Goal: Information Seeking & Learning: Understand process/instructions

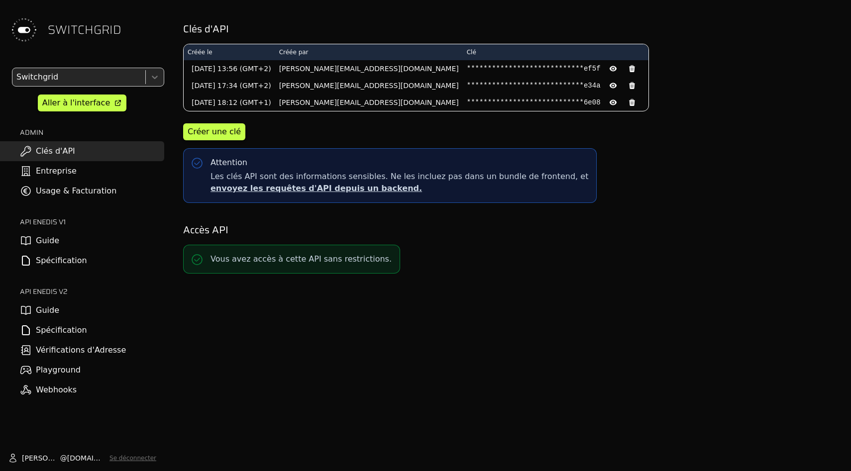
click at [92, 333] on link "Spécification" at bounding box center [82, 331] width 164 height 20
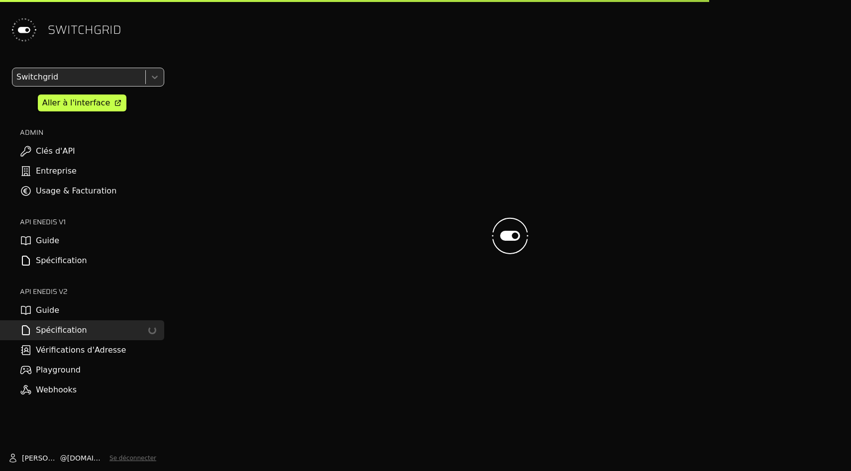
select select "**********"
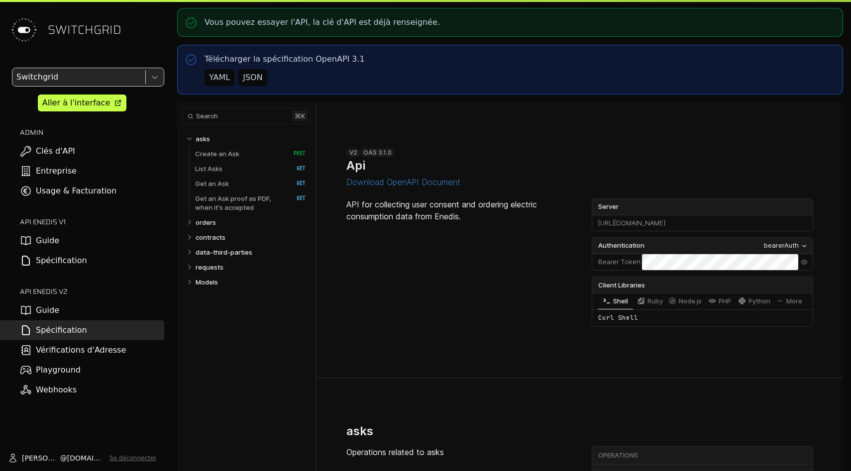
select select "**********"
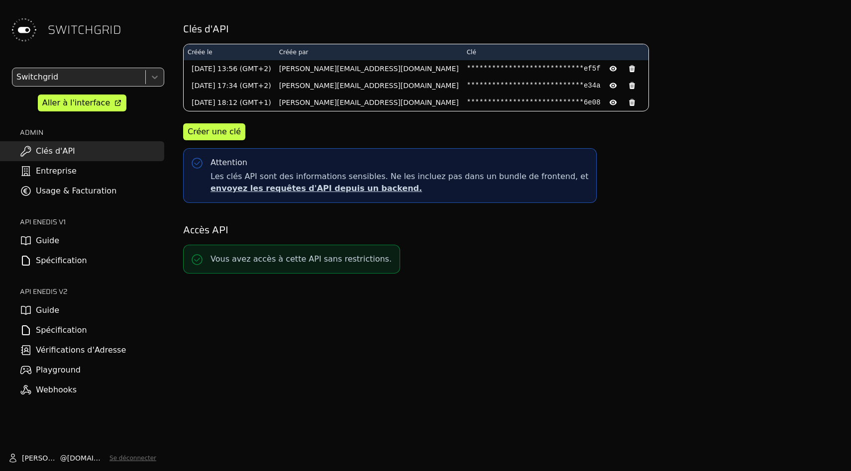
click at [67, 334] on link "Spécification" at bounding box center [82, 331] width 164 height 20
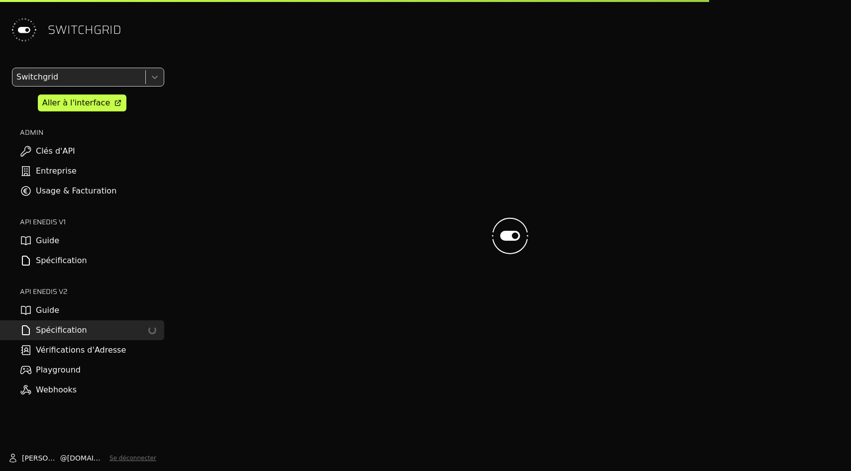
select select "**********"
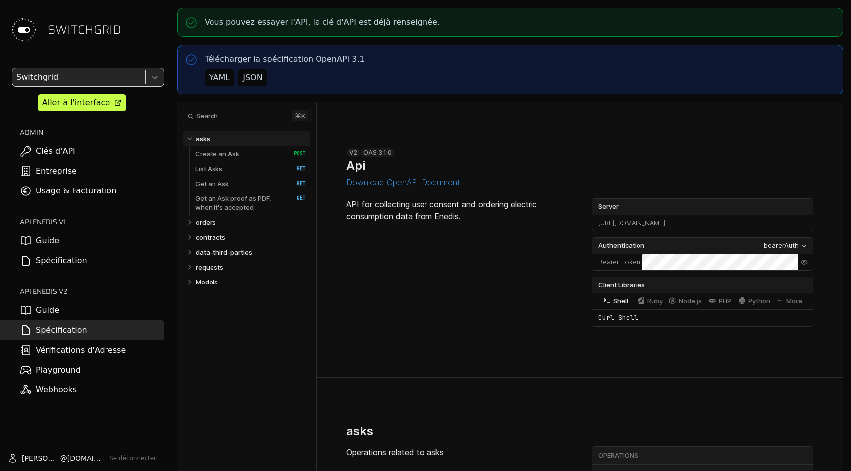
select select "**********"
click at [214, 217] on link "orders" at bounding box center [251, 222] width 111 height 15
select select "**********"
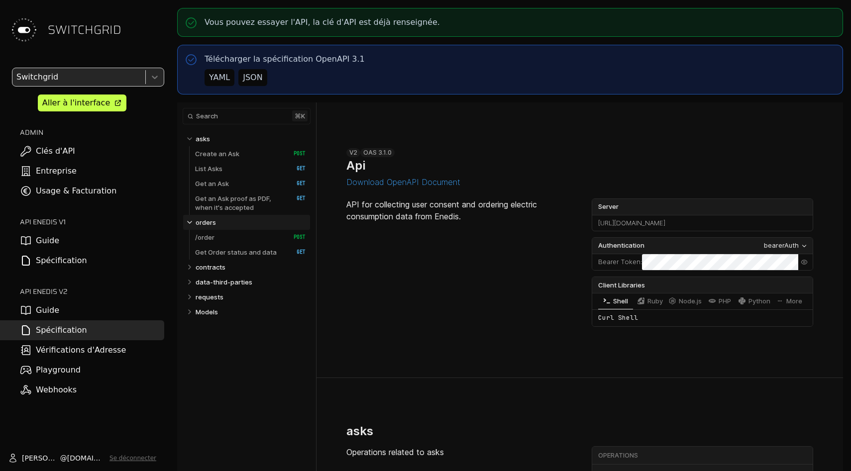
scroll to position [3316, 0]
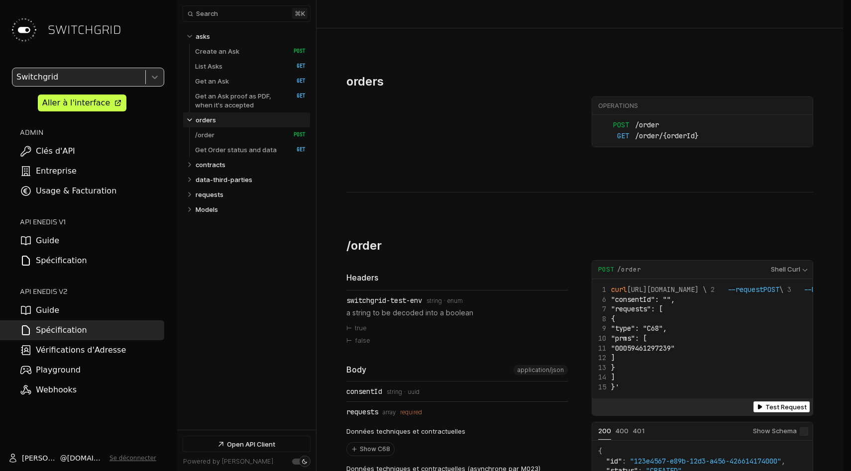
select select "**********"
click at [218, 133] on link "/order   HTTP Method: POST" at bounding box center [250, 134] width 111 height 15
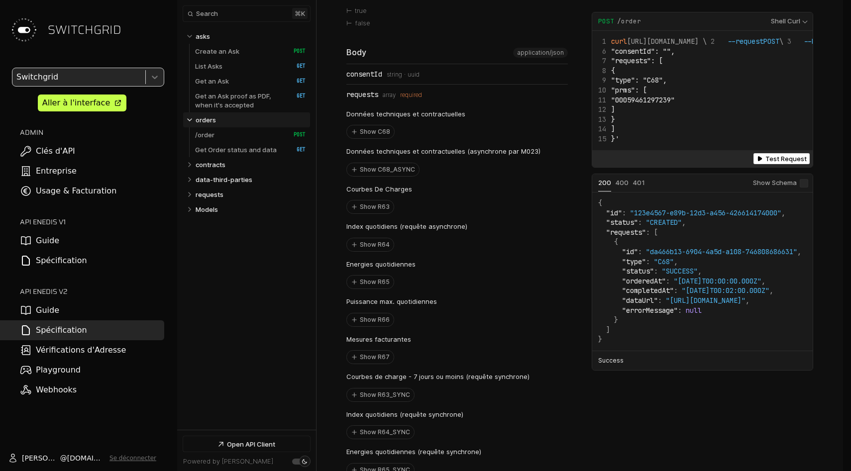
scroll to position [3634, 0]
drag, startPoint x: 373, startPoint y: 174, endPoint x: 445, endPoint y: 176, distance: 72.2
click at [445, 176] on div "Données techniques et contractuelles Show C68 Données techniques et contractuel…" at bounding box center [457, 328] width 222 height 448
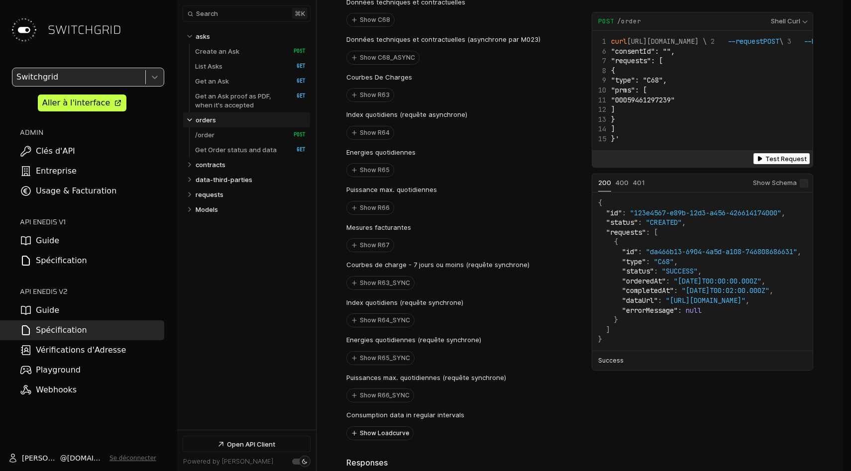
click at [386, 427] on button "Show Loadcurve" at bounding box center [380, 433] width 66 height 13
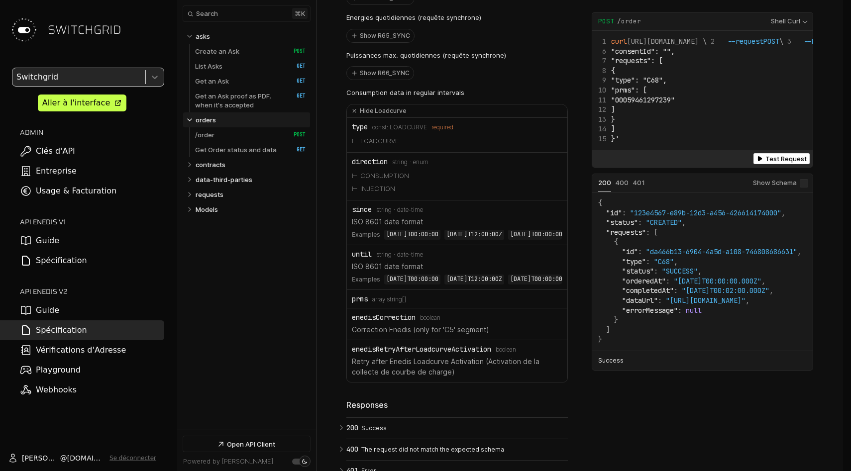
scroll to position [4071, 0]
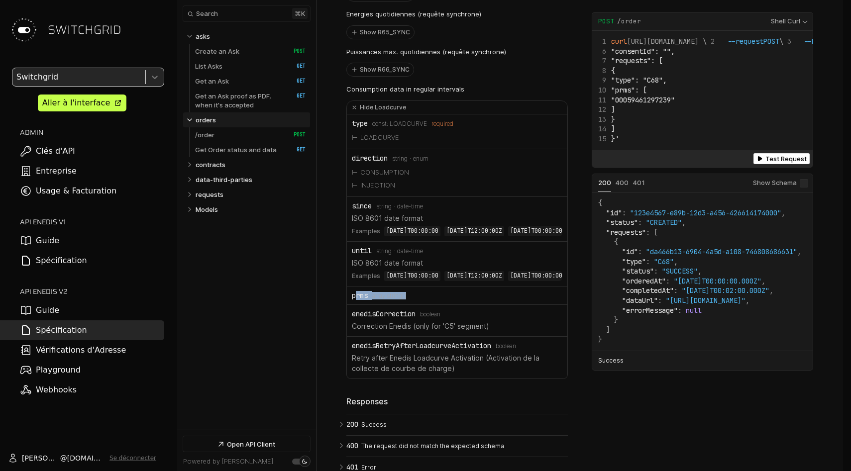
drag, startPoint x: 356, startPoint y: 273, endPoint x: 418, endPoint y: 273, distance: 62.2
click at [418, 292] on div "prms Type: array string[]" at bounding box center [457, 296] width 211 height 8
click at [419, 292] on div "prms Type: array string[]" at bounding box center [457, 296] width 211 height 8
click at [392, 293] on span "Type: array string[]" at bounding box center [389, 296] width 34 height 7
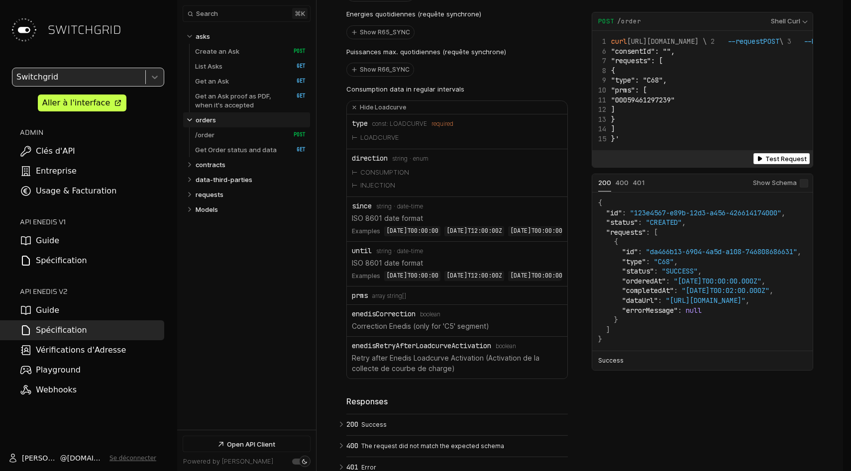
click at [392, 293] on span "Type: array string[]" at bounding box center [389, 296] width 34 height 7
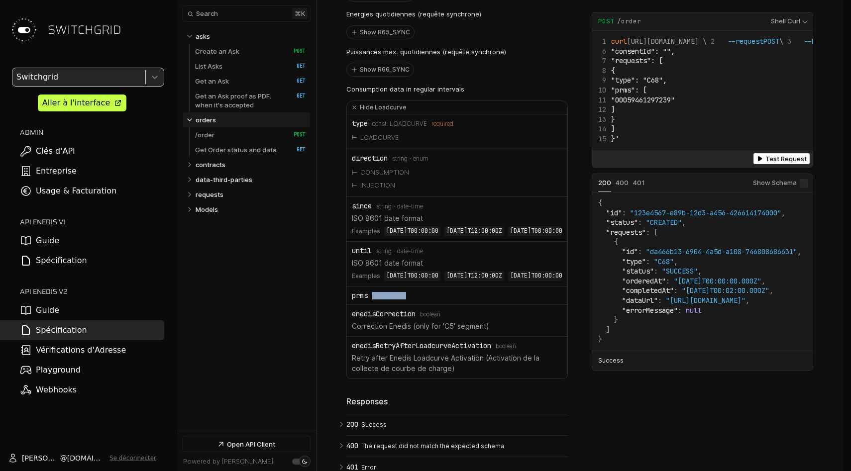
click at [392, 293] on span "Type: array string[]" at bounding box center [389, 296] width 34 height 7
drag, startPoint x: 348, startPoint y: 273, endPoint x: 419, endPoint y: 273, distance: 70.7
click at [419, 287] on li "prms Type: array string[]" at bounding box center [457, 296] width 221 height 18
copy div "prms Type: array string[]"
click at [419, 292] on div "prms Type: array string[]" at bounding box center [457, 296] width 211 height 8
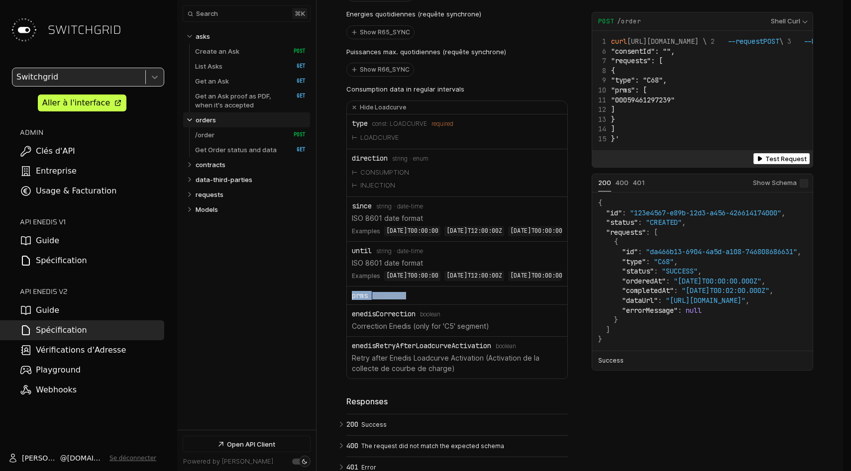
drag, startPoint x: 419, startPoint y: 273, endPoint x: 353, endPoint y: 273, distance: 66.2
click at [353, 292] on div "prms Type: array string[]" at bounding box center [457, 296] width 211 height 8
drag, startPoint x: 637, startPoint y: 127, endPoint x: 651, endPoint y: 147, distance: 24.3
drag, startPoint x: 646, startPoint y: 103, endPoint x: 652, endPoint y: 153, distance: 50.6
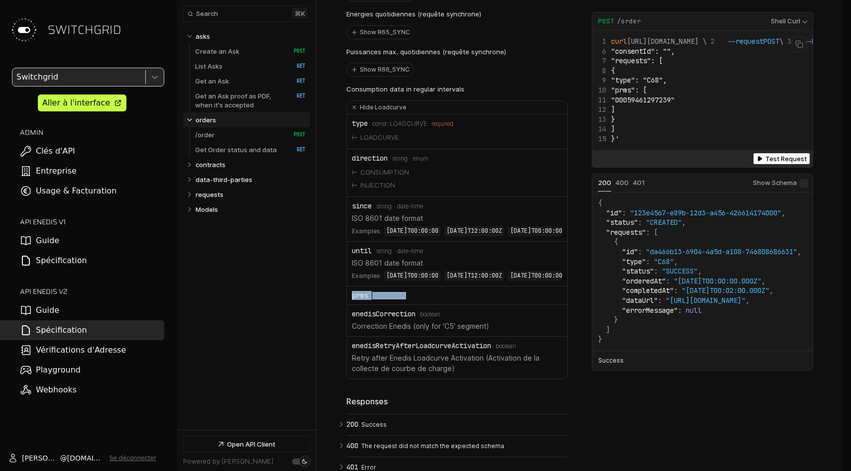
drag, startPoint x: 640, startPoint y: 119, endPoint x: 700, endPoint y: 119, distance: 59.7
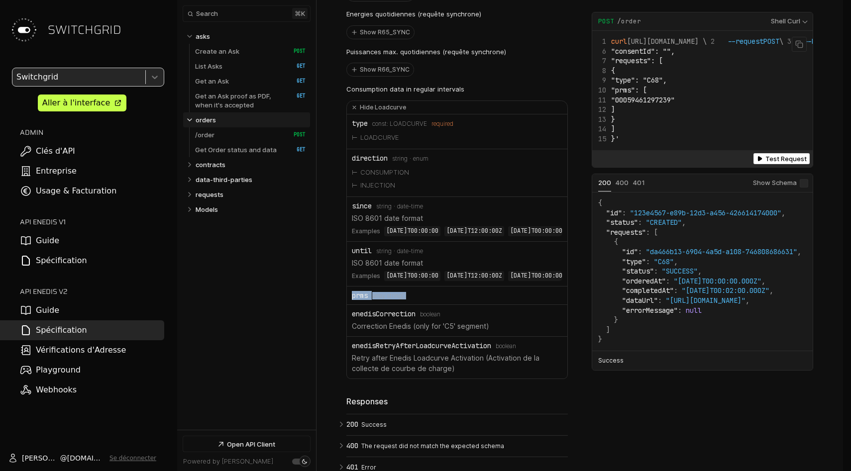
drag, startPoint x: 632, startPoint y: 126, endPoint x: 660, endPoint y: 151, distance: 37.4
drag, startPoint x: 690, startPoint y: 87, endPoint x: 620, endPoint y: 87, distance: 70.2
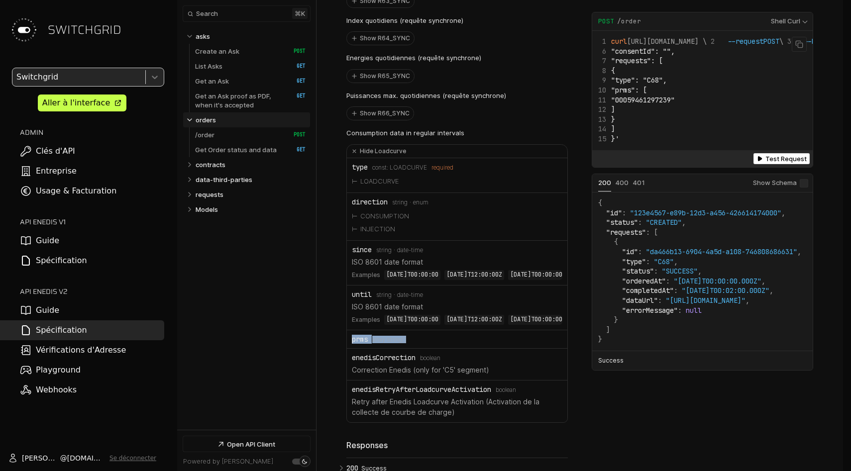
scroll to position [4022, 0]
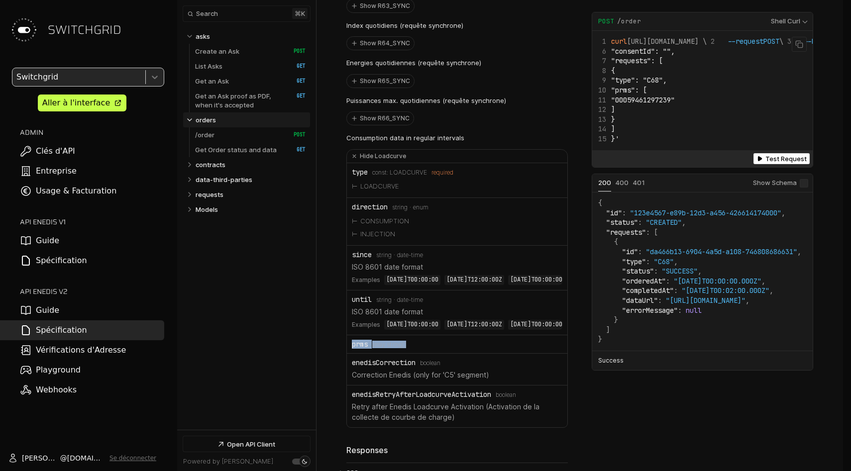
click at [648, 55] on span ""consentId": ""," at bounding box center [643, 50] width 64 height 9
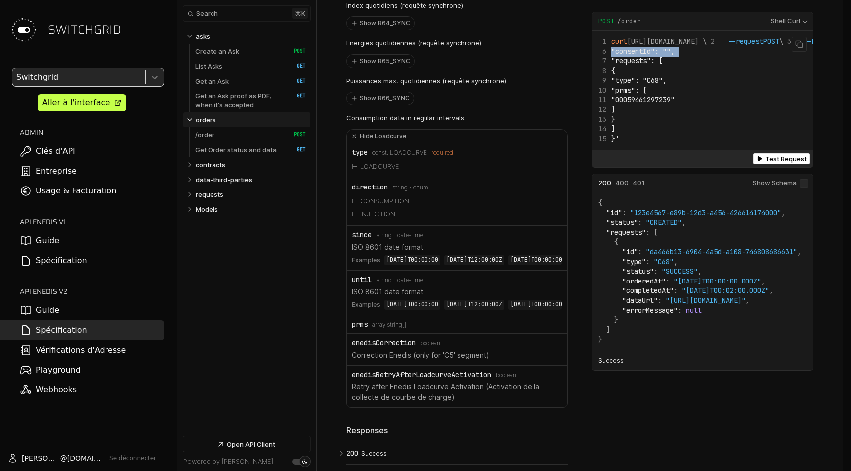
scroll to position [4044, 0]
click at [648, 55] on span ""consentId": ""," at bounding box center [643, 50] width 64 height 9
drag, startPoint x: 694, startPoint y: 91, endPoint x: 598, endPoint y: 91, distance: 96.6
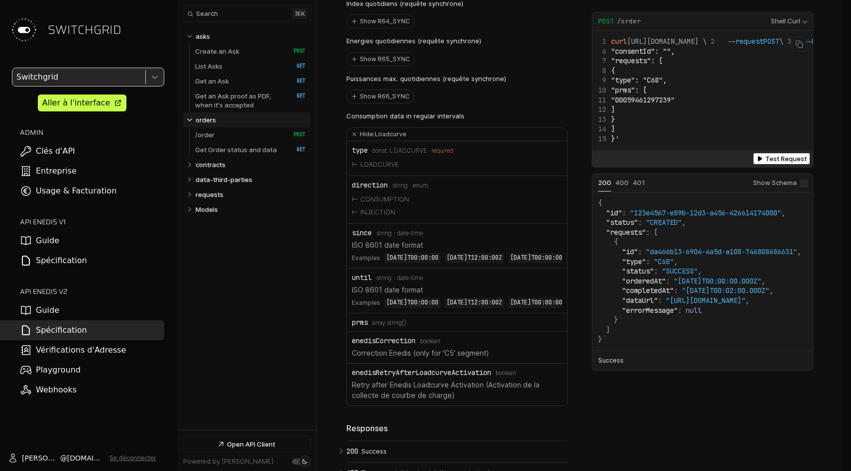
click at [653, 55] on span ""consentId": ""," at bounding box center [643, 50] width 64 height 9
click at [655, 55] on span ""consentId": ""," at bounding box center [643, 50] width 64 height 9
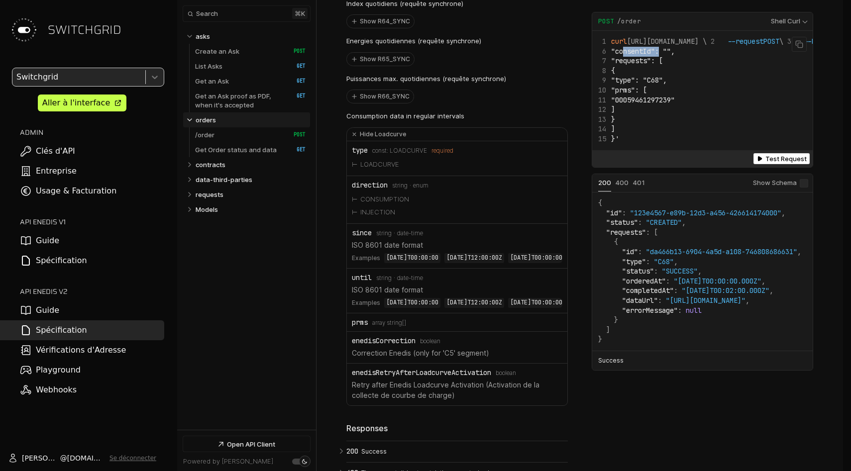
click at [655, 55] on span ""consentId": ""," at bounding box center [643, 50] width 64 height 9
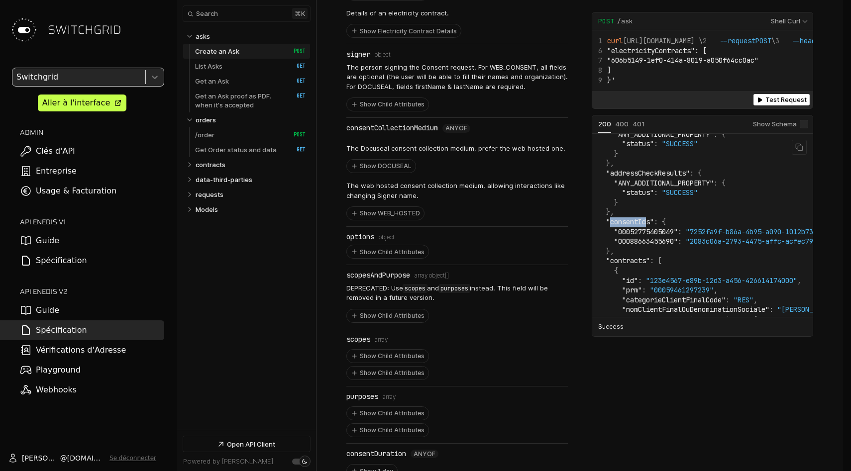
scroll to position [145, 0]
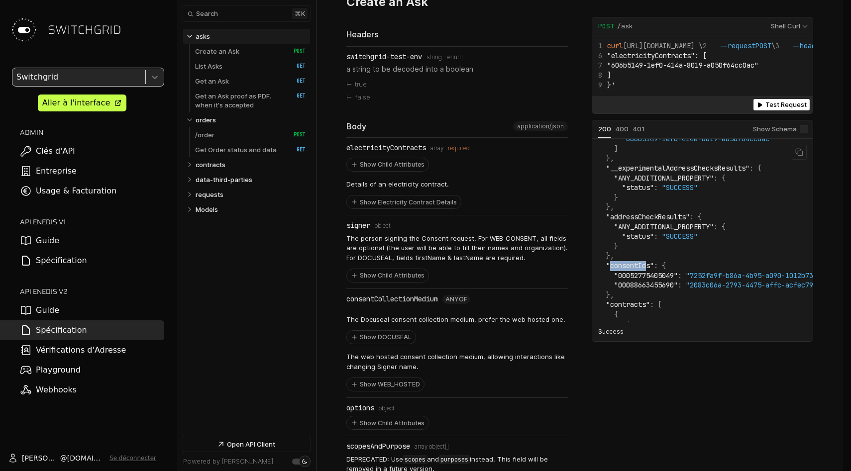
scroll to position [58, 0]
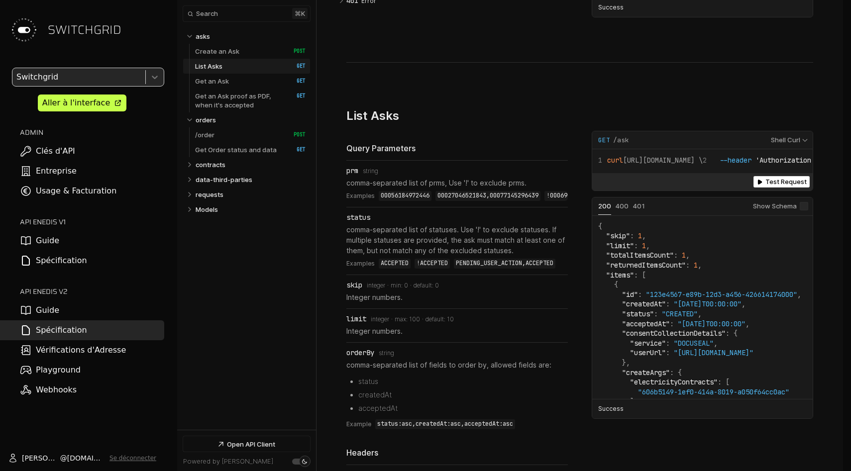
scroll to position [1990, 0]
